Goal: Information Seeking & Learning: Learn about a topic

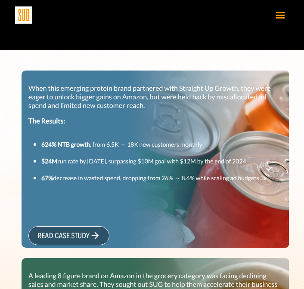
scroll to position [293, 0]
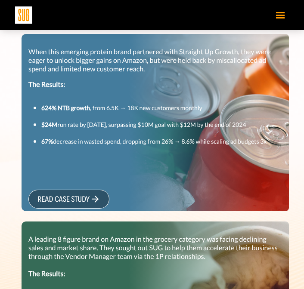
click at [71, 200] on link "read case study" at bounding box center [68, 199] width 81 height 19
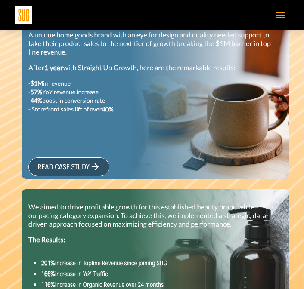
scroll to position [834, 0]
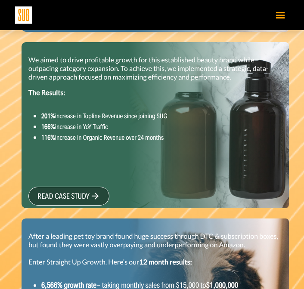
click at [71, 199] on link "read case study" at bounding box center [68, 196] width 81 height 19
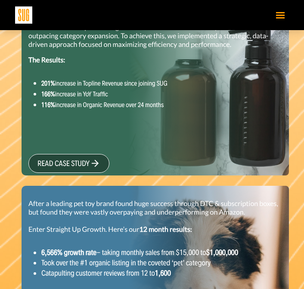
scroll to position [976, 0]
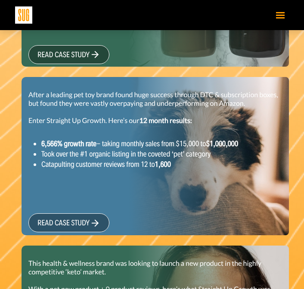
click at [70, 226] on link "read case study" at bounding box center [68, 223] width 81 height 19
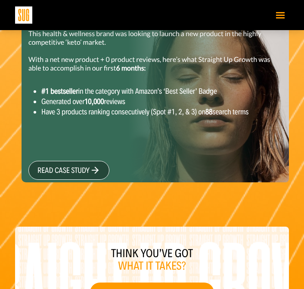
scroll to position [1204, 0]
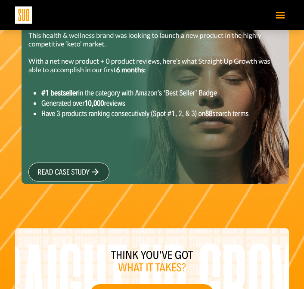
click at [86, 174] on link "read case study" at bounding box center [68, 172] width 81 height 19
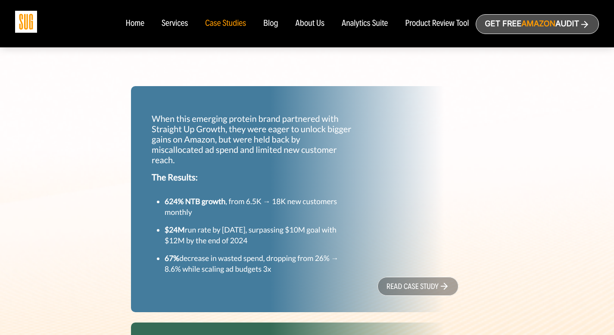
scroll to position [295, 0]
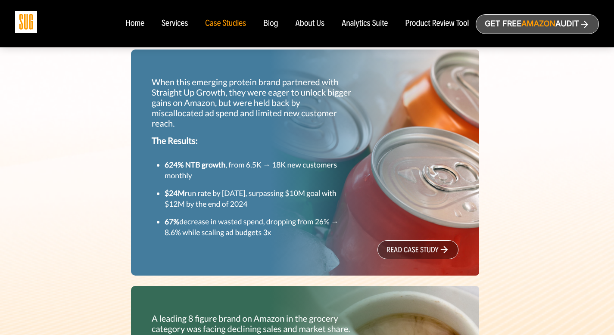
click at [400, 256] on link "read case study" at bounding box center [417, 249] width 81 height 19
